Goal: Task Accomplishment & Management: Manage account settings

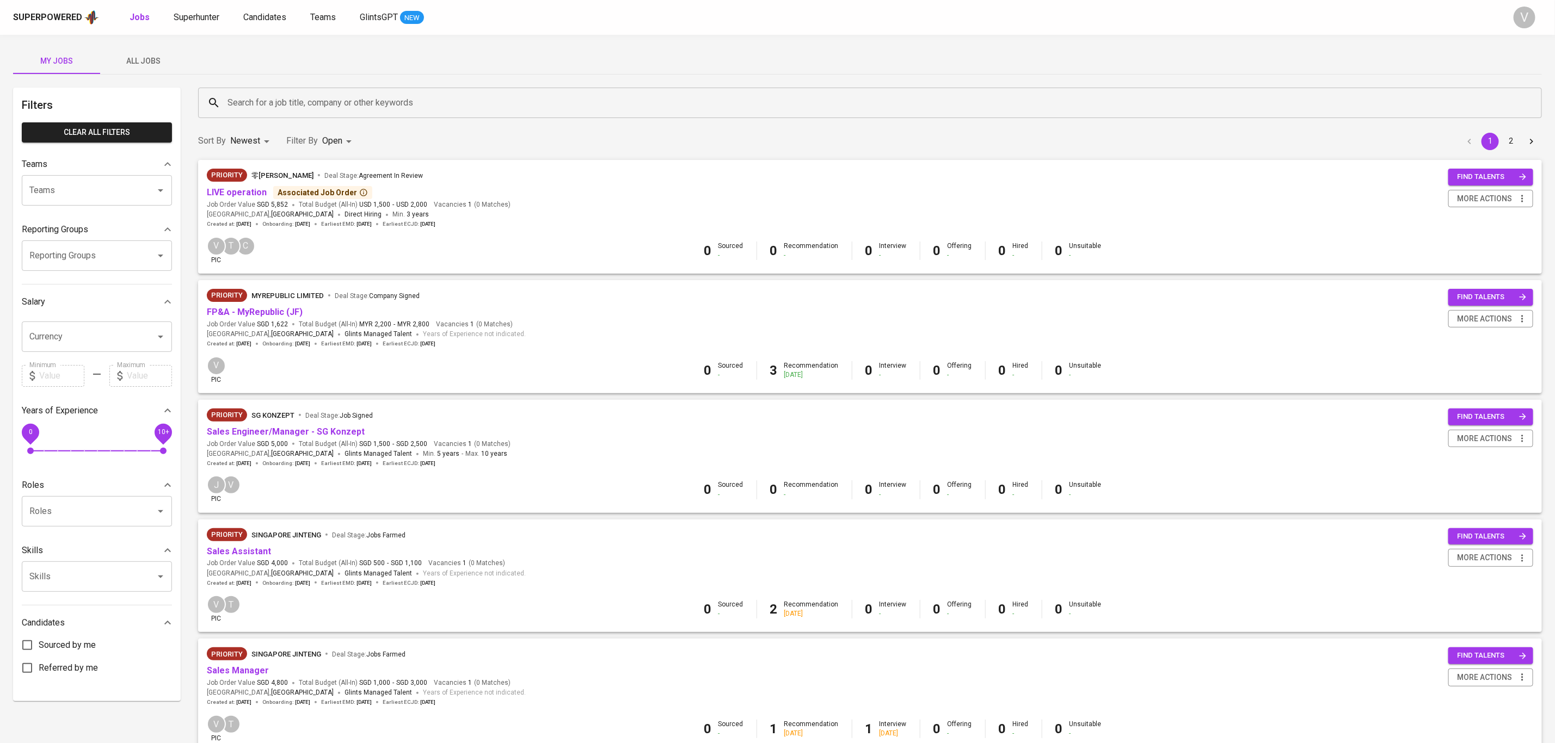
click at [312, 191] on div "Associated Job Order" at bounding box center [323, 192] width 90 height 11
click at [458, 183] on div "Priority 零[PERSON_NAME] Ling Ju Deal Stage : Agreement In Review" at bounding box center [359, 177] width 304 height 17
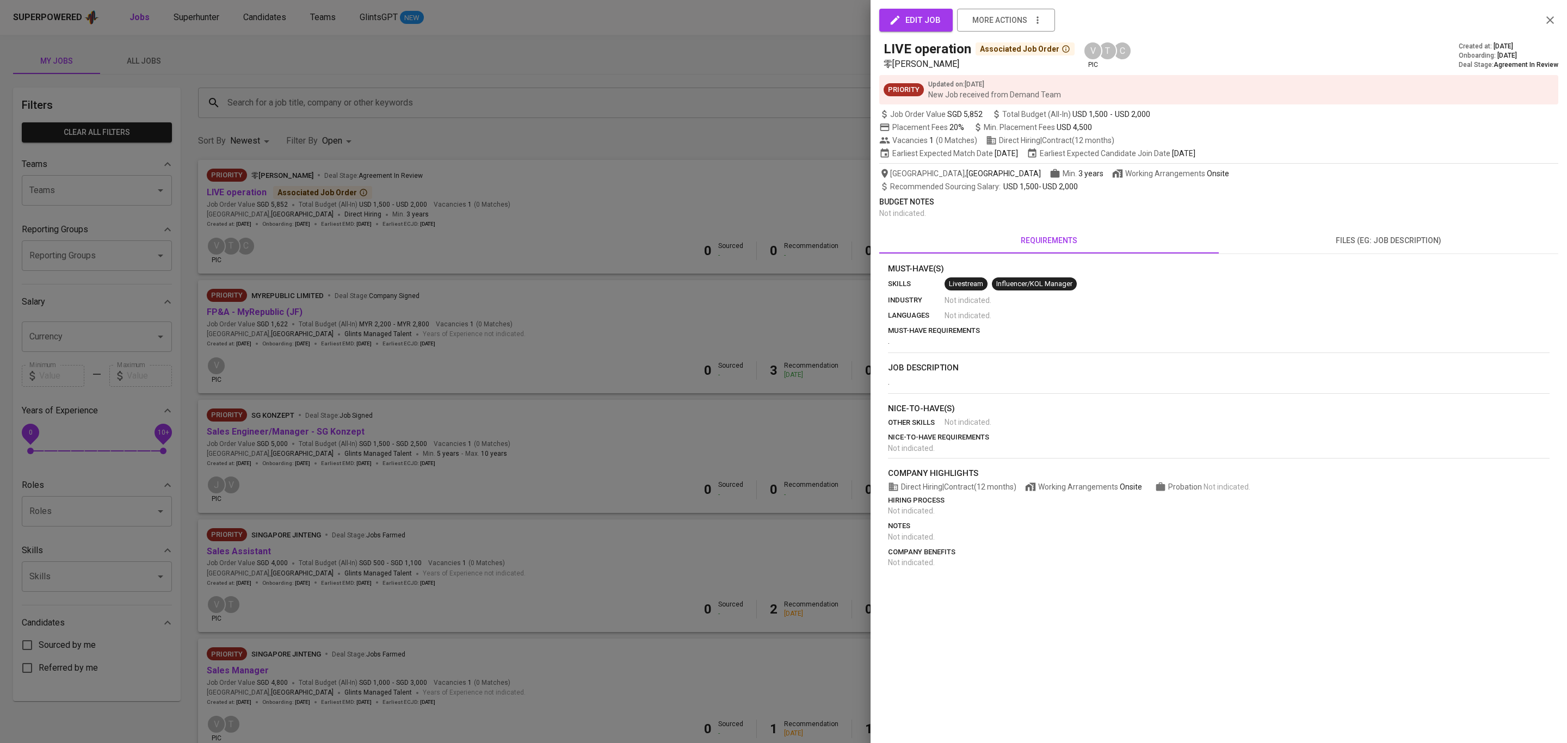
click at [641, 181] on div at bounding box center [783, 371] width 1567 height 743
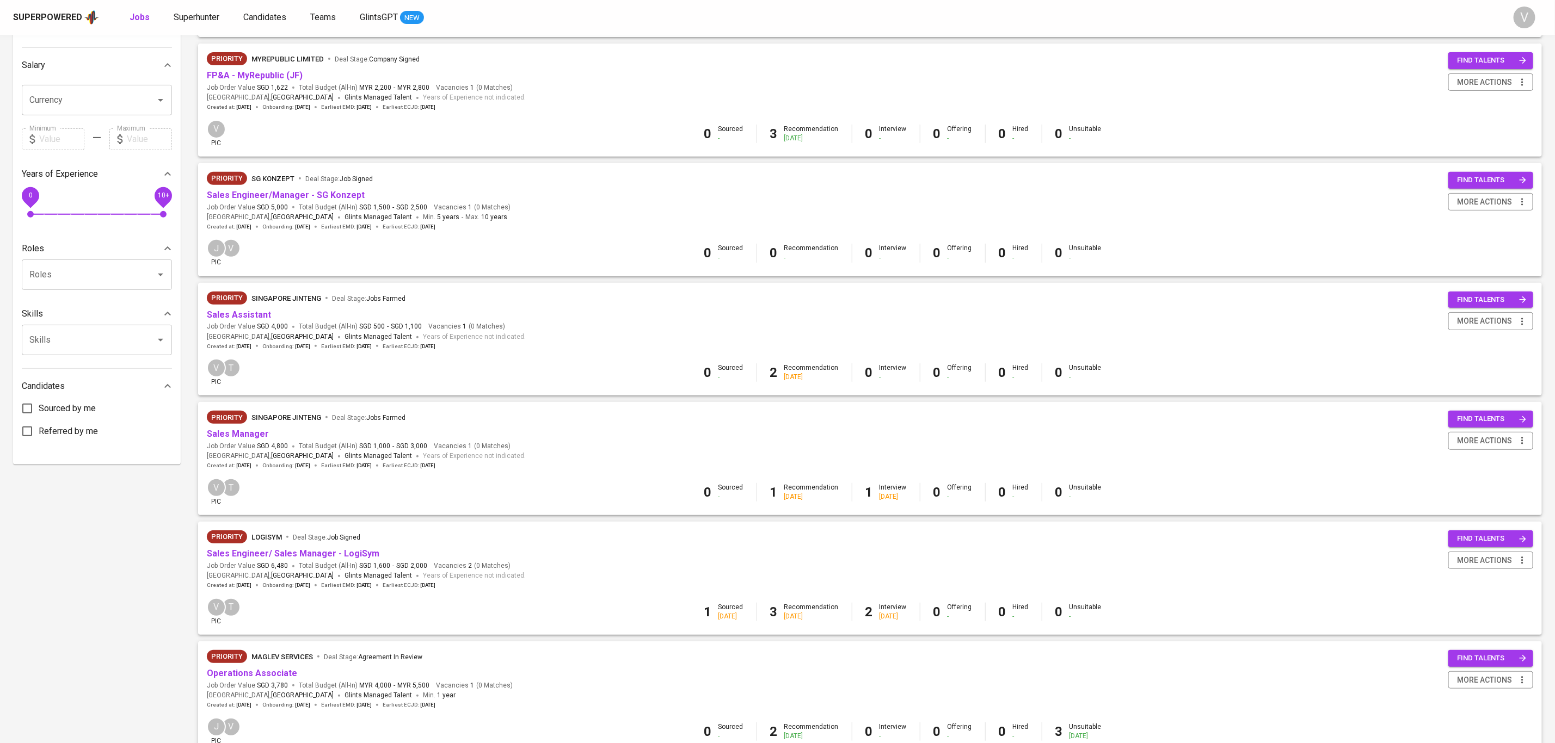
scroll to position [25, 0]
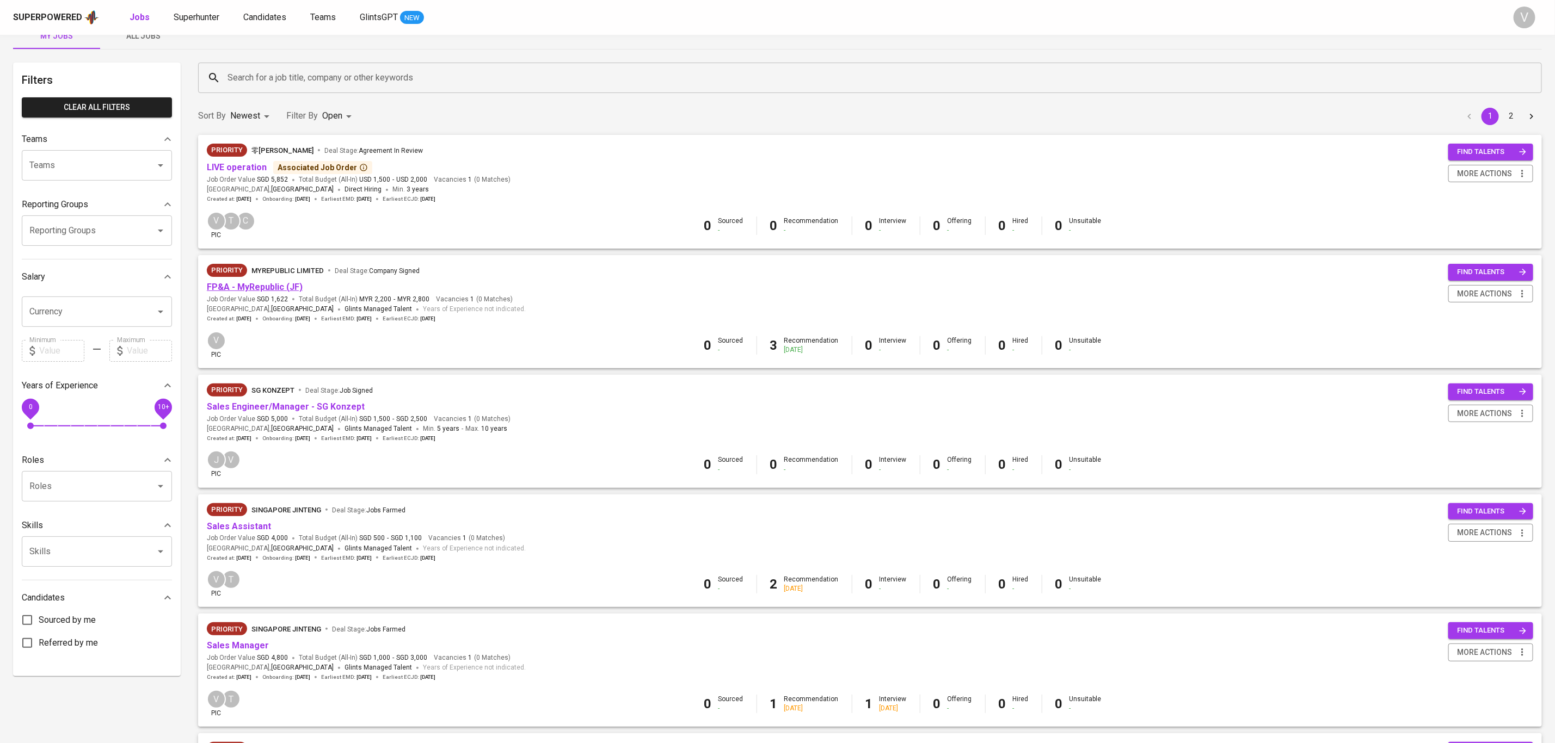
click at [260, 286] on link "FP&A - MyRepublic (JF)" at bounding box center [255, 287] width 96 height 10
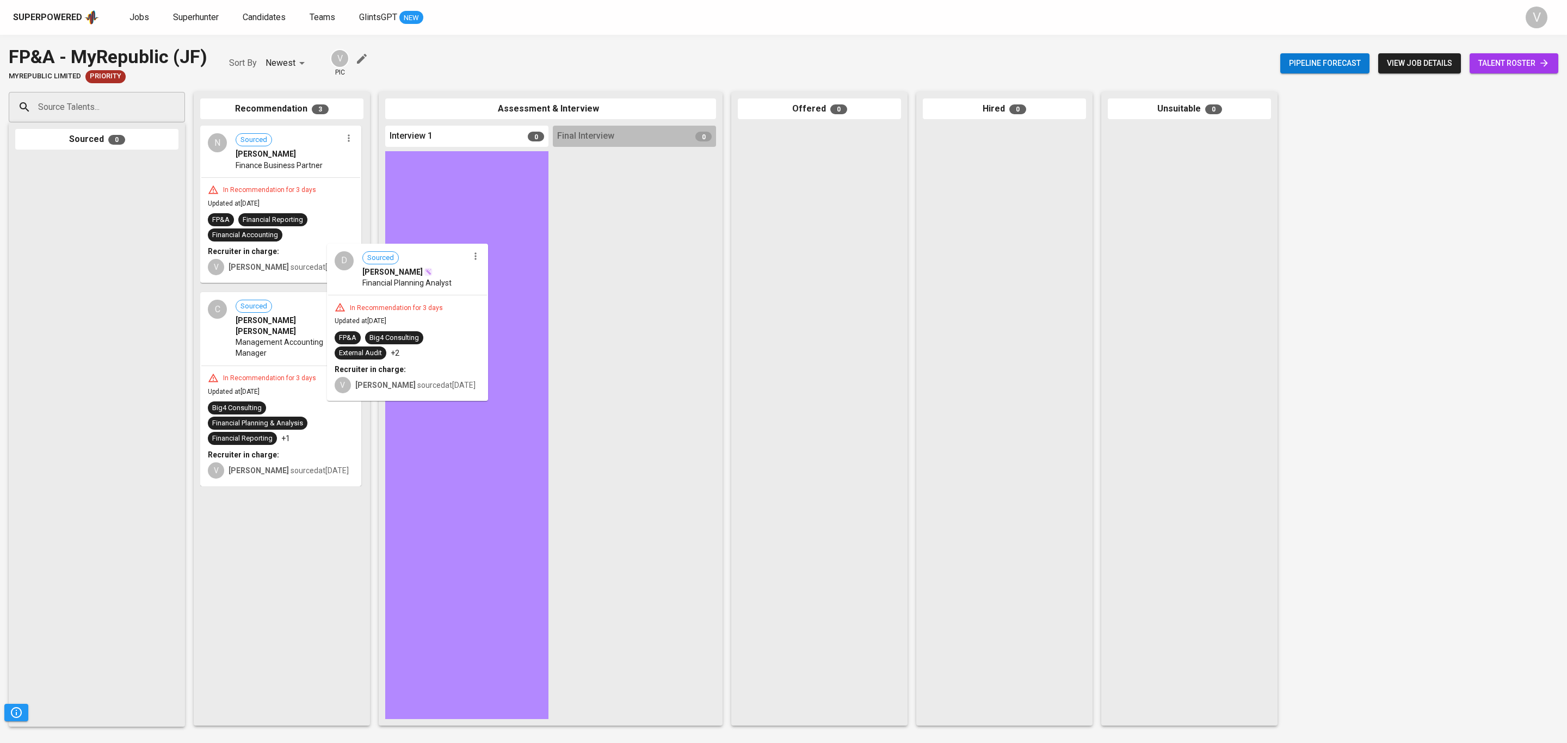
drag, startPoint x: 311, startPoint y: 325, endPoint x: 434, endPoint y: 284, distance: 130.3
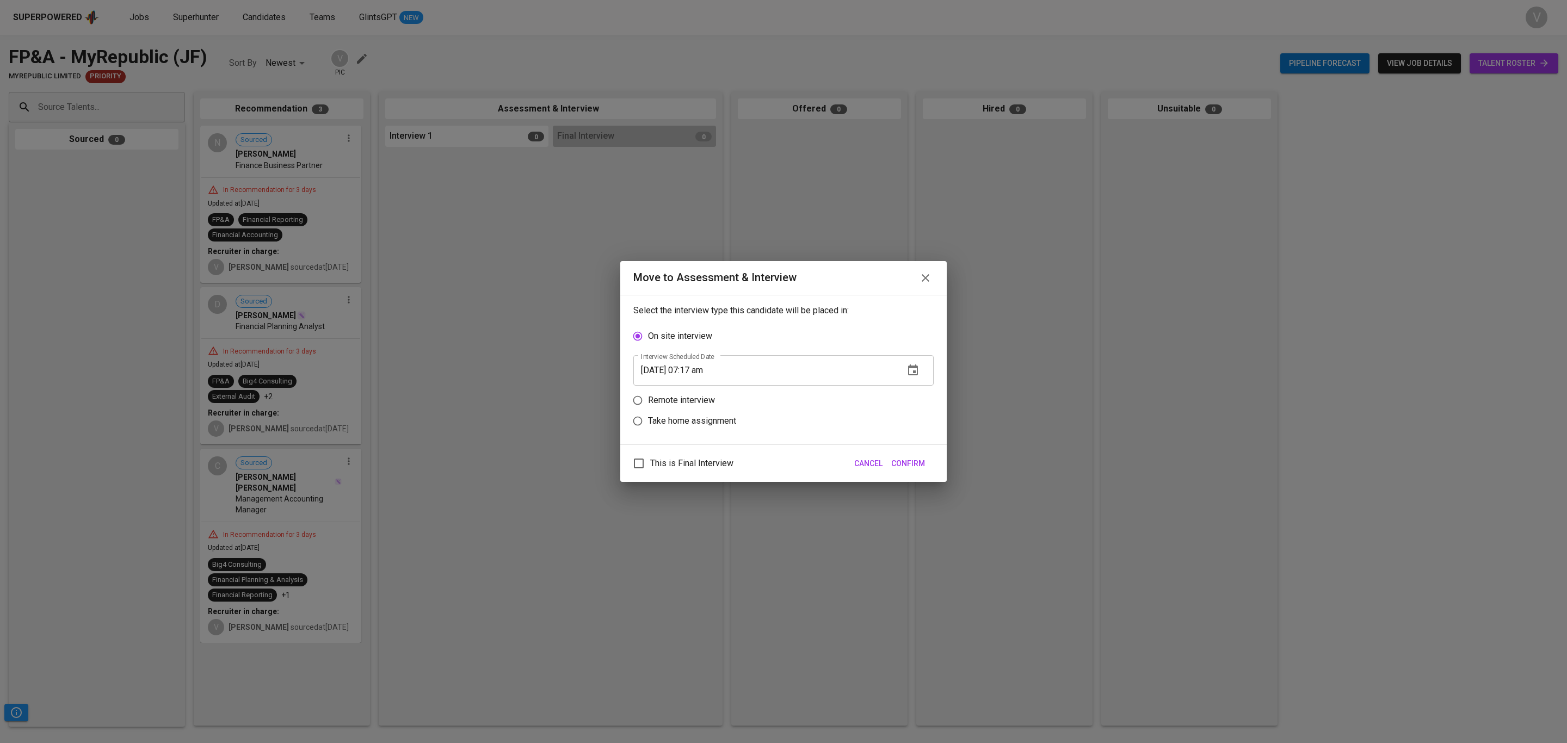
click at [913, 371] on icon "button" at bounding box center [913, 370] width 10 height 11
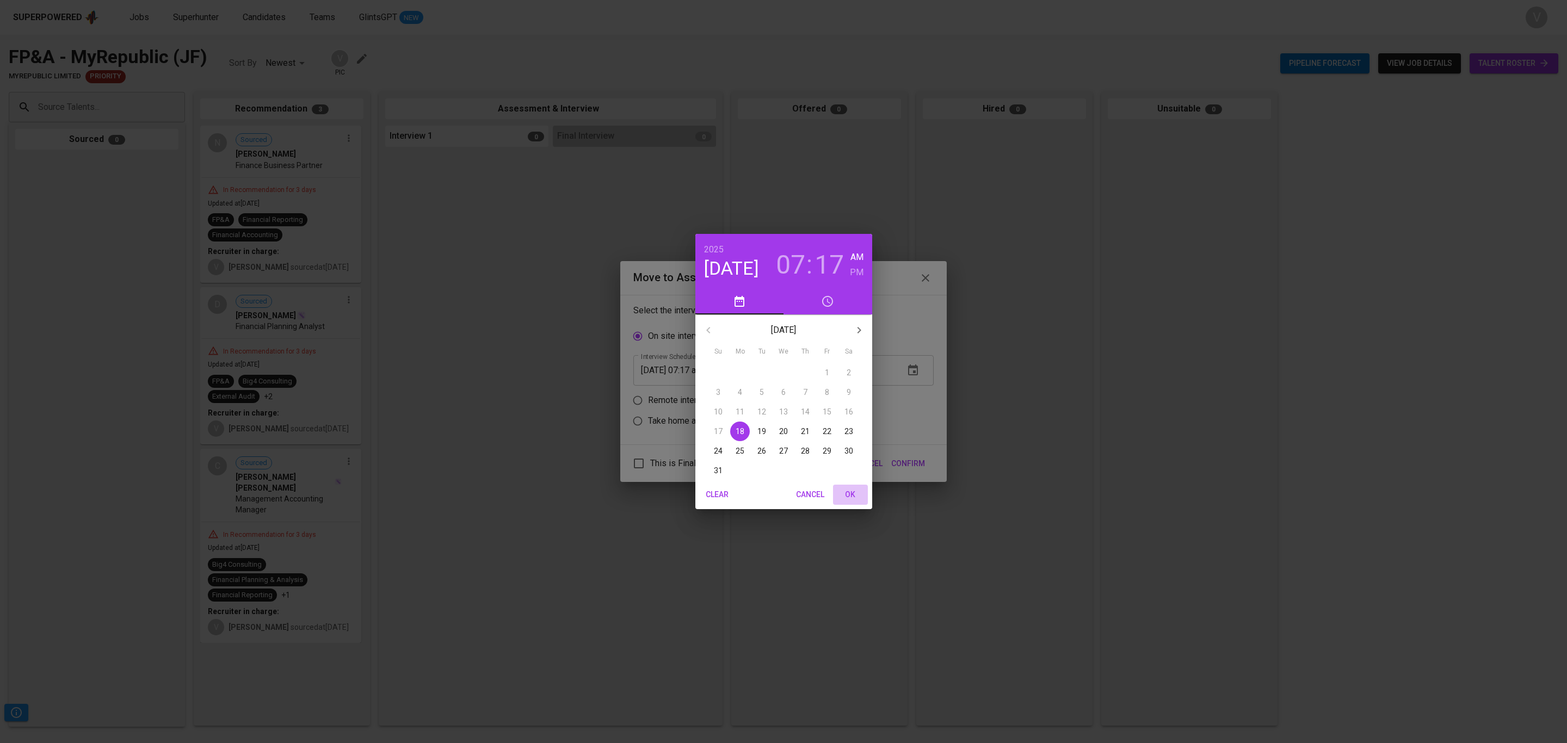
click at [847, 492] on span "OK" at bounding box center [851, 495] width 26 height 14
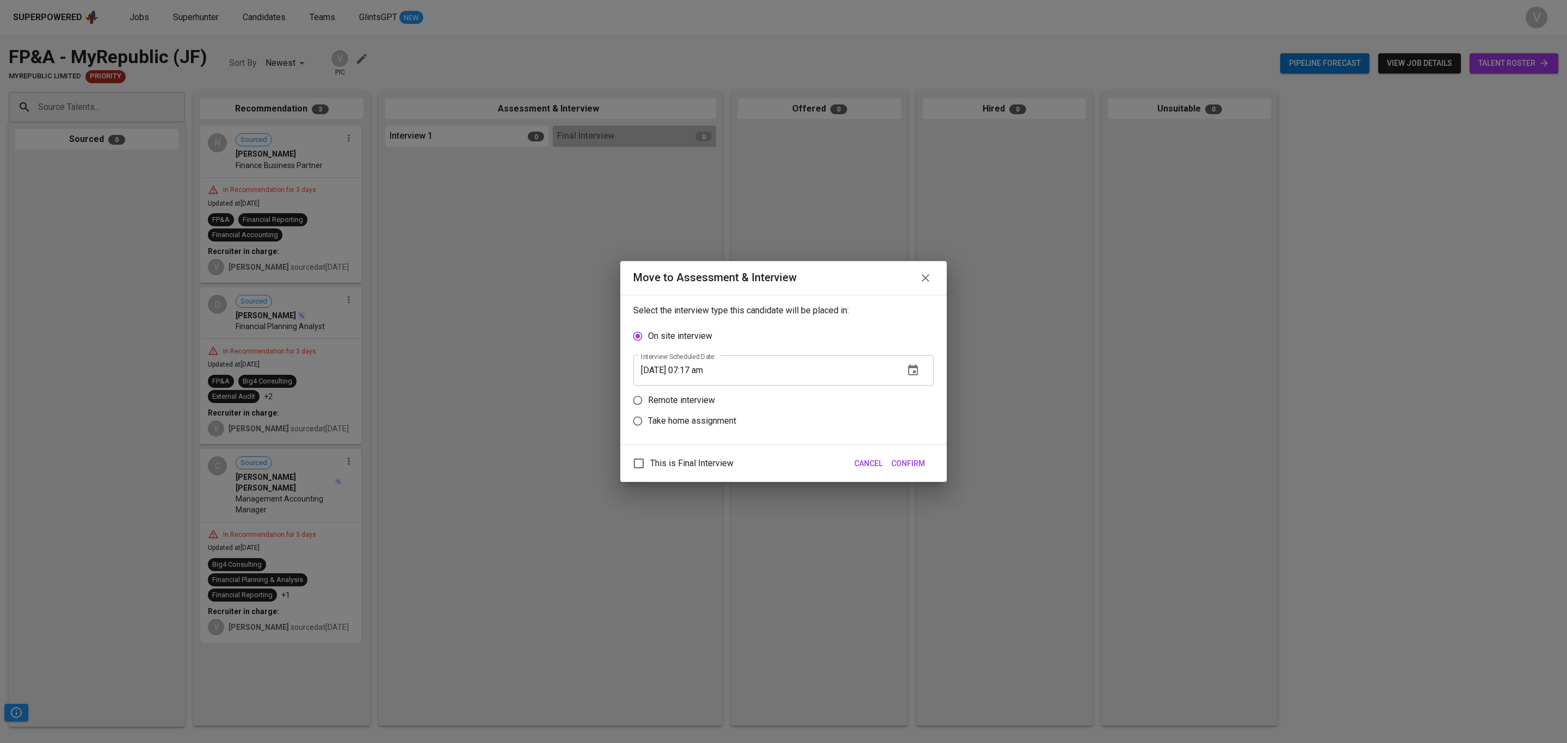
click at [704, 371] on input "[DATE] 07:17 am" at bounding box center [764, 370] width 262 height 30
click at [915, 365] on icon "button" at bounding box center [913, 370] width 13 height 13
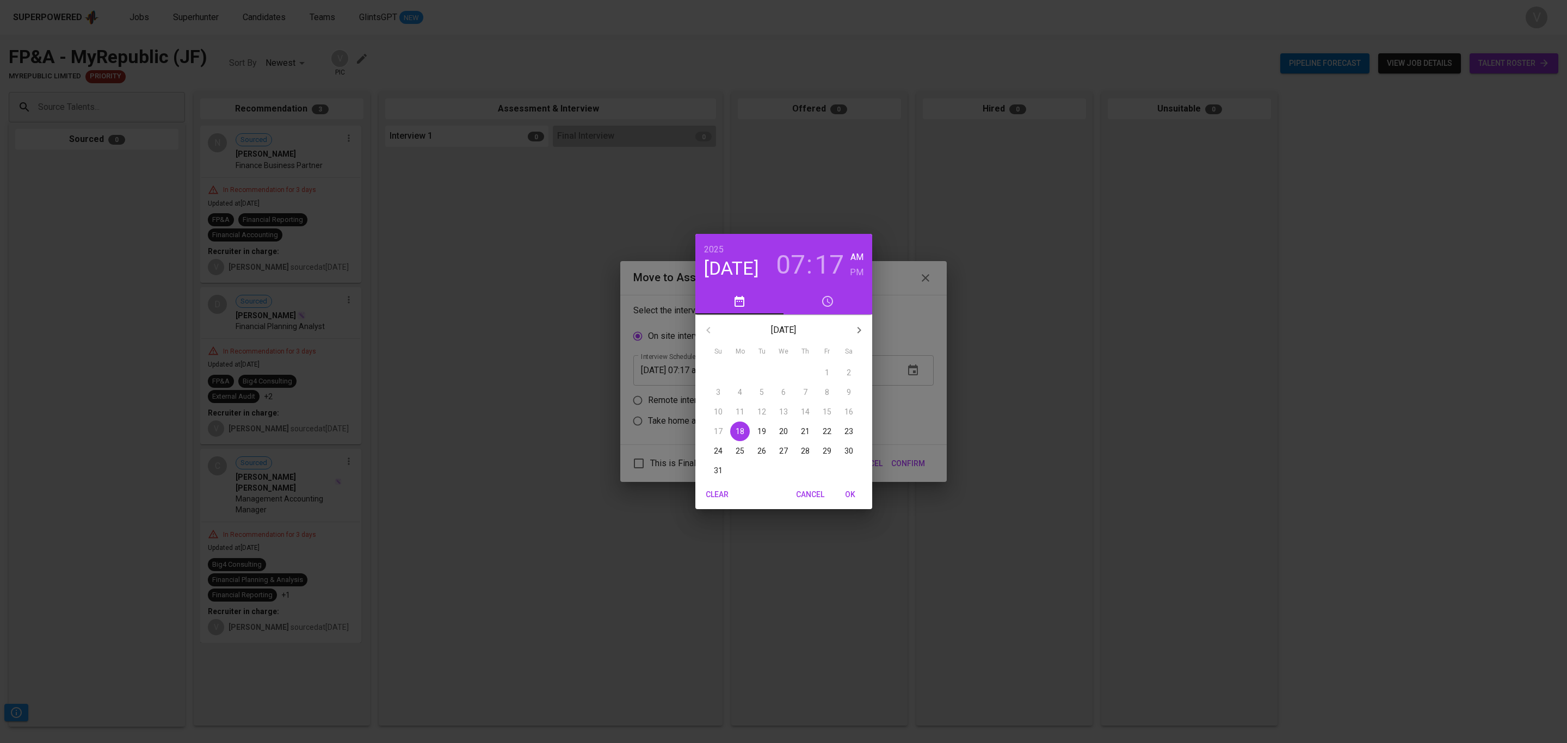
click at [794, 261] on h3 "07" at bounding box center [790, 265] width 29 height 30
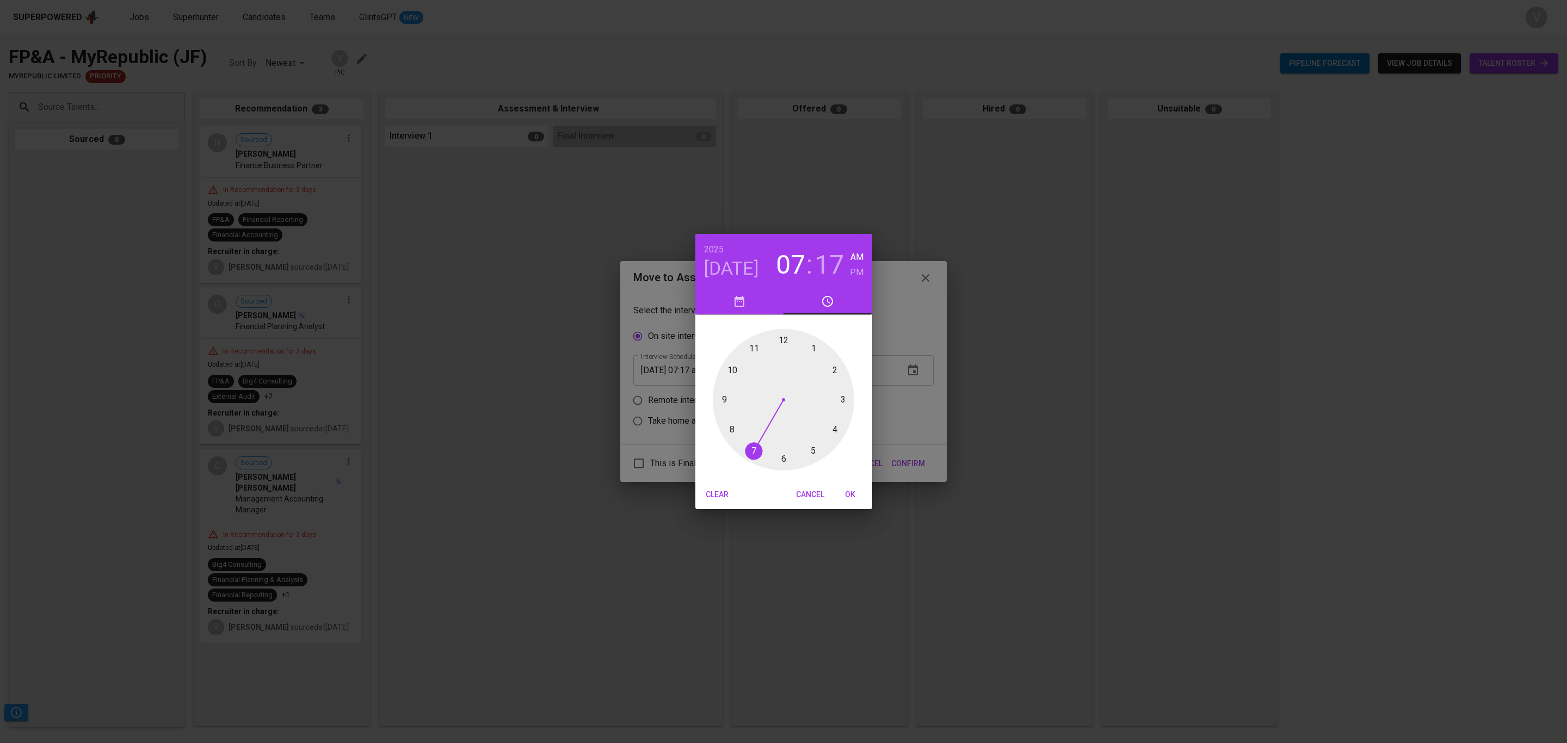
click at [781, 332] on div at bounding box center [784, 400] width 142 height 142
click at [854, 268] on h6 "PM" at bounding box center [857, 272] width 14 height 15
click at [784, 459] on div at bounding box center [784, 400] width 142 height 142
type input "[DATE] 12:30 pm"
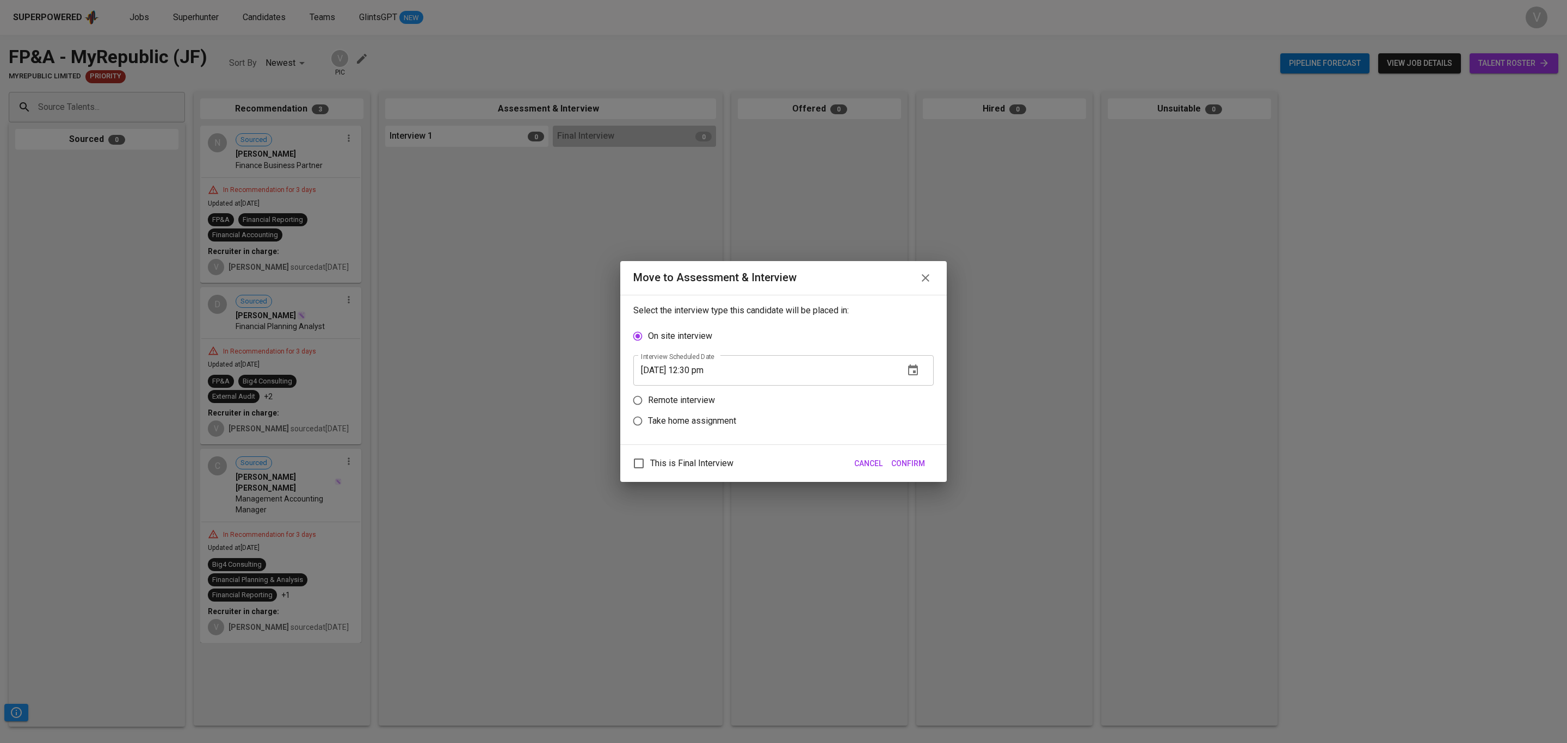
click at [696, 397] on p "Remote interview" at bounding box center [681, 400] width 67 height 13
click at [648, 397] on input "Remote interview" at bounding box center [638, 400] width 21 height 21
radio input "true"
click at [920, 464] on span "Confirm" at bounding box center [908, 464] width 34 height 14
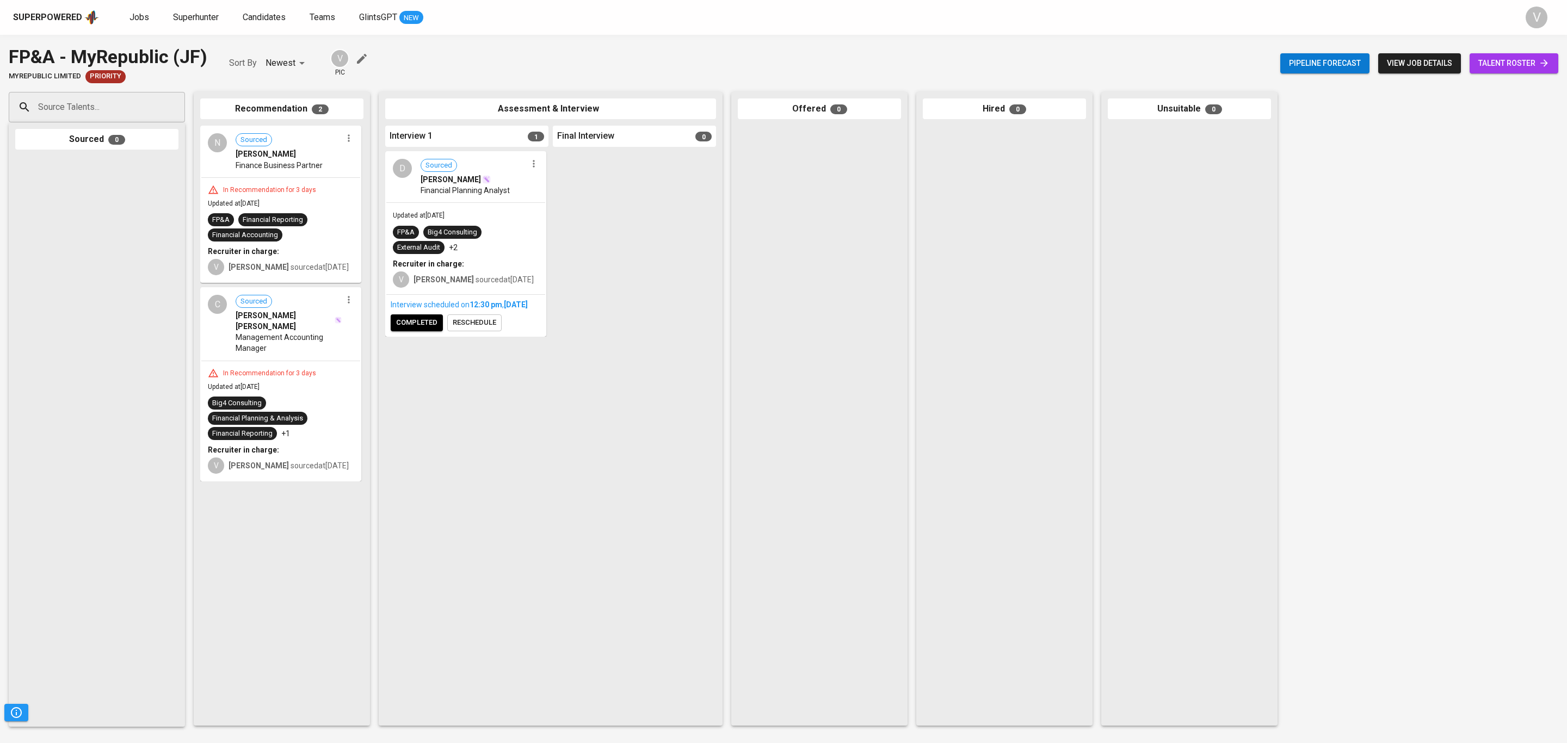
click at [438, 199] on div "D Sourced [PERSON_NAME] Financial Planning Analyst" at bounding box center [465, 177] width 159 height 50
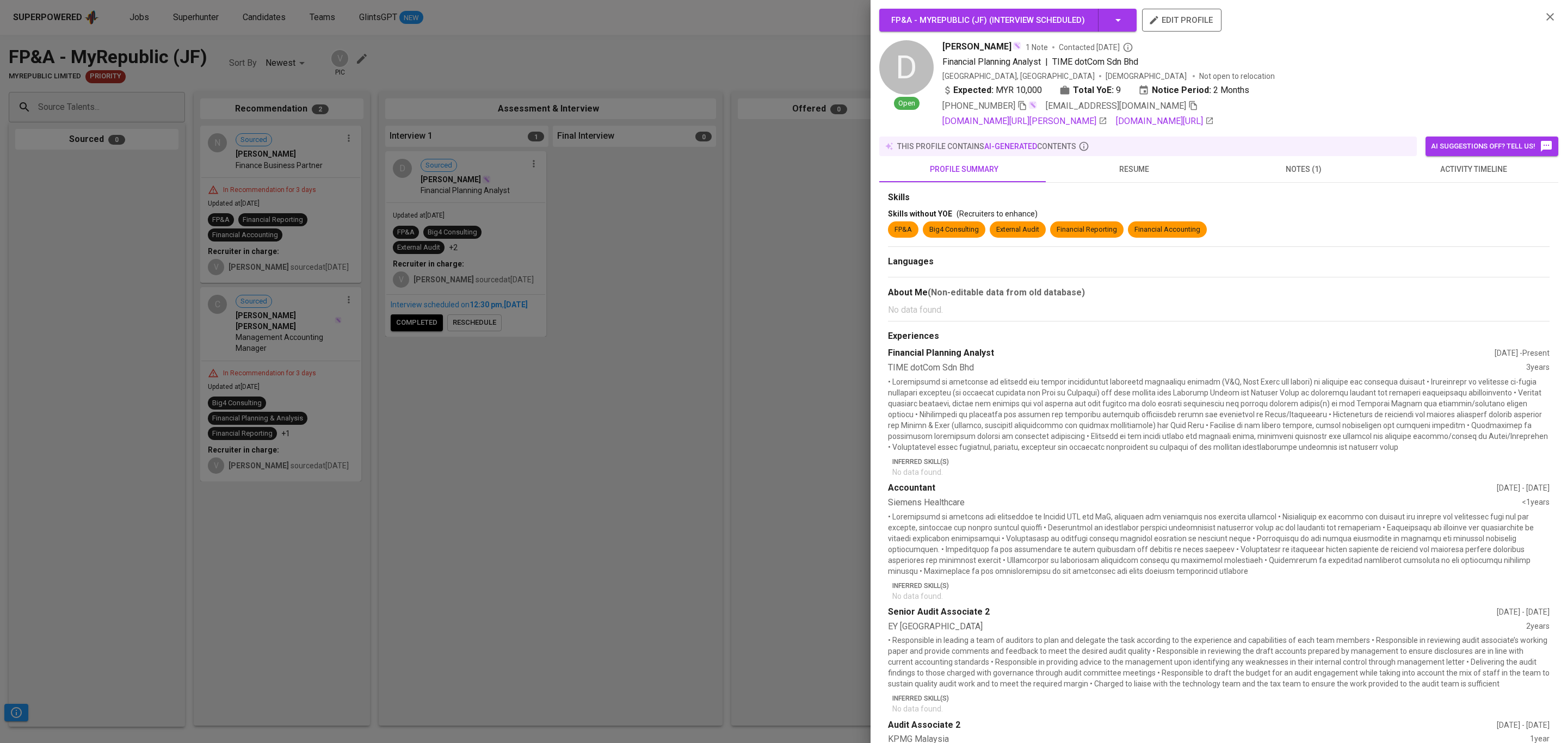
click at [1189, 103] on icon "button" at bounding box center [1194, 106] width 10 height 10
click at [58, 262] on div at bounding box center [783, 371] width 1567 height 743
